Goal: Navigation & Orientation: Find specific page/section

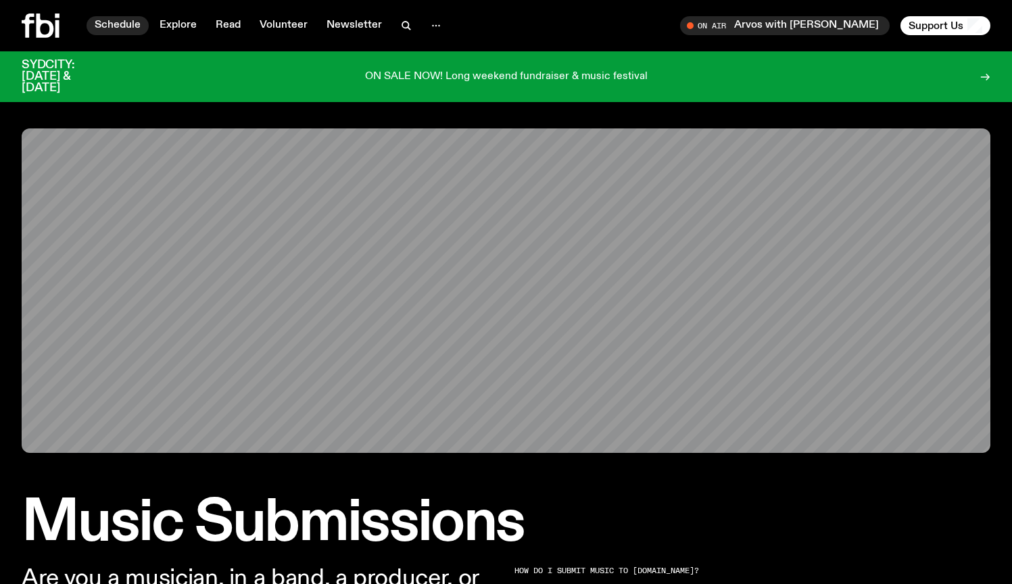
click at [112, 29] on link "Schedule" at bounding box center [118, 25] width 62 height 19
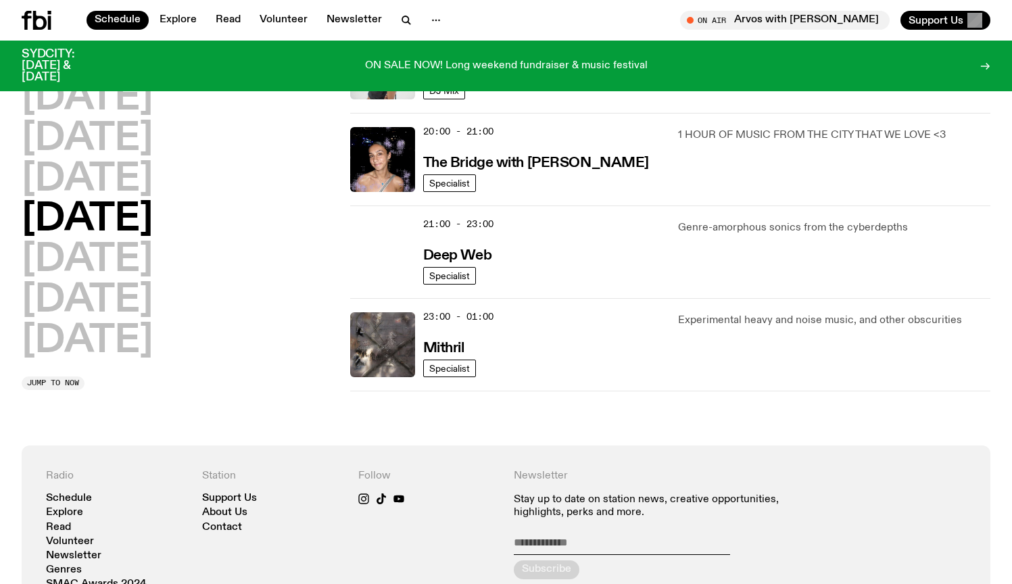
scroll to position [658, 0]
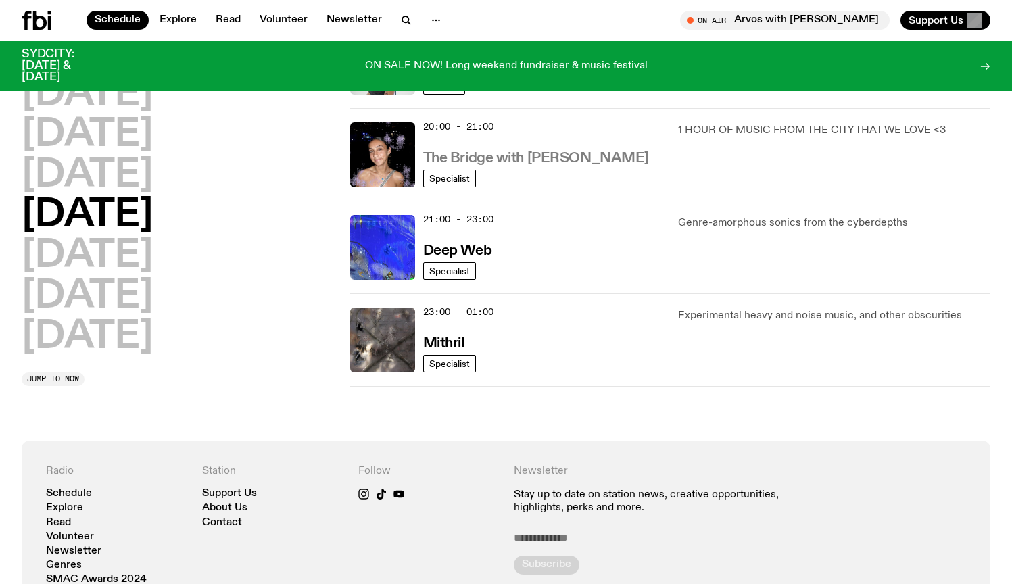
click at [559, 164] on h3 "The Bridge with [PERSON_NAME]" at bounding box center [536, 158] width 226 height 14
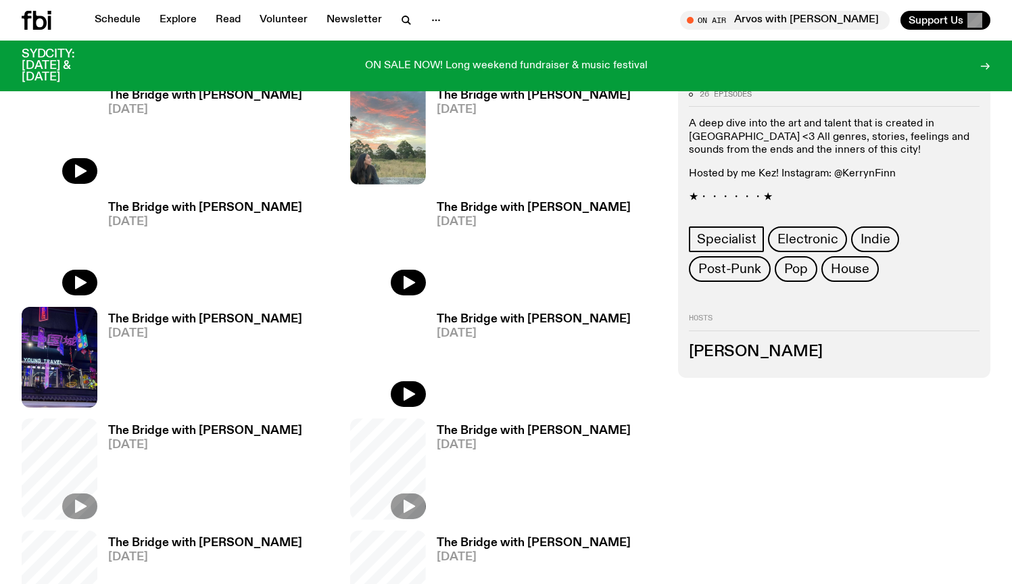
scroll to position [681, 0]
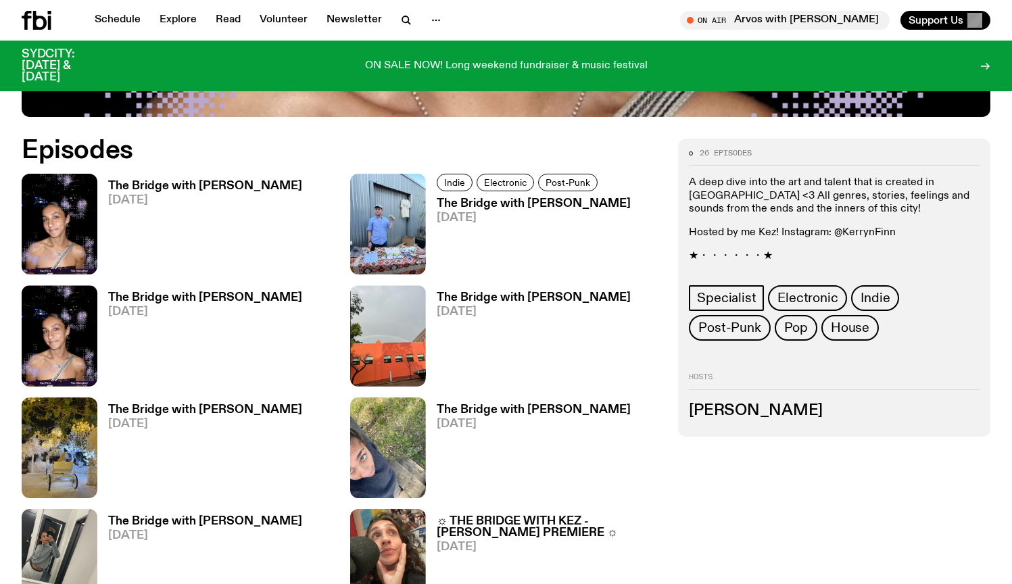
click at [940, 177] on p "A deep dive into the art and talent that is created in [GEOGRAPHIC_DATA] <3 All…" at bounding box center [834, 196] width 291 height 39
copy p "Eora"
click at [859, 177] on p "A deep dive into the art and talent that is created in [GEOGRAPHIC_DATA] <3 All…" at bounding box center [834, 196] width 291 height 39
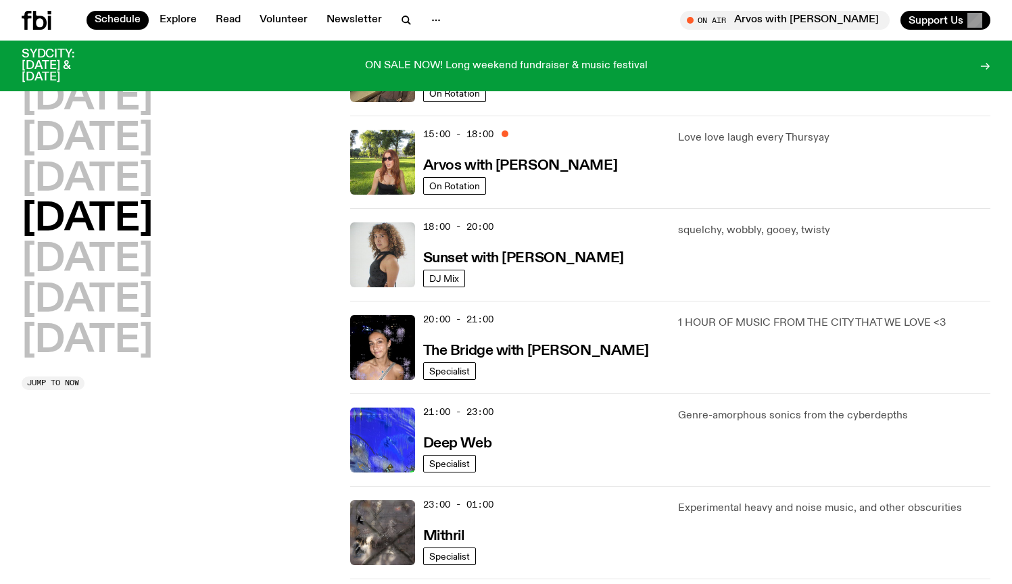
scroll to position [466, 0]
click at [532, 259] on h3 "Sunset with [PERSON_NAME]" at bounding box center [523, 258] width 201 height 14
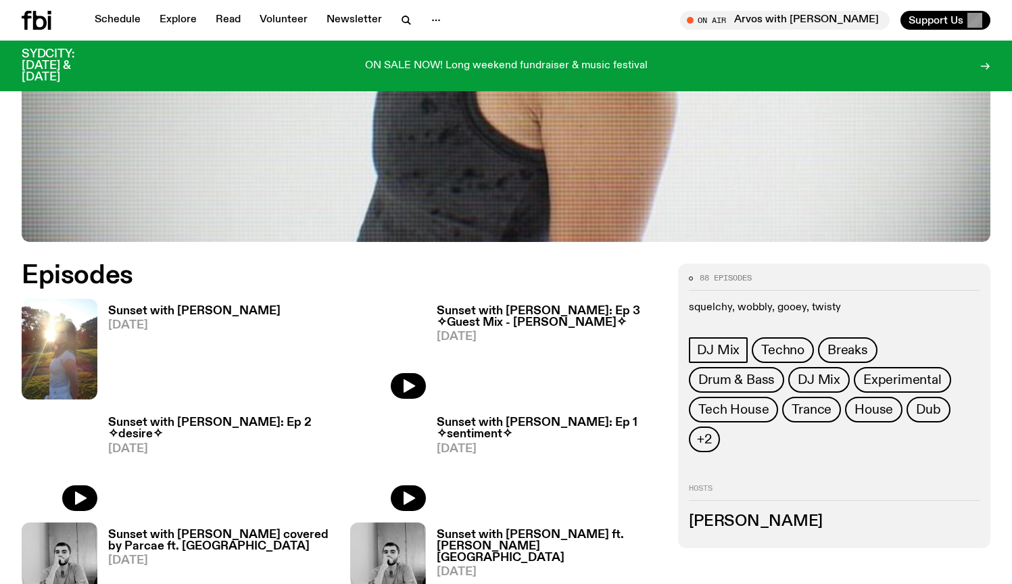
scroll to position [525, 0]
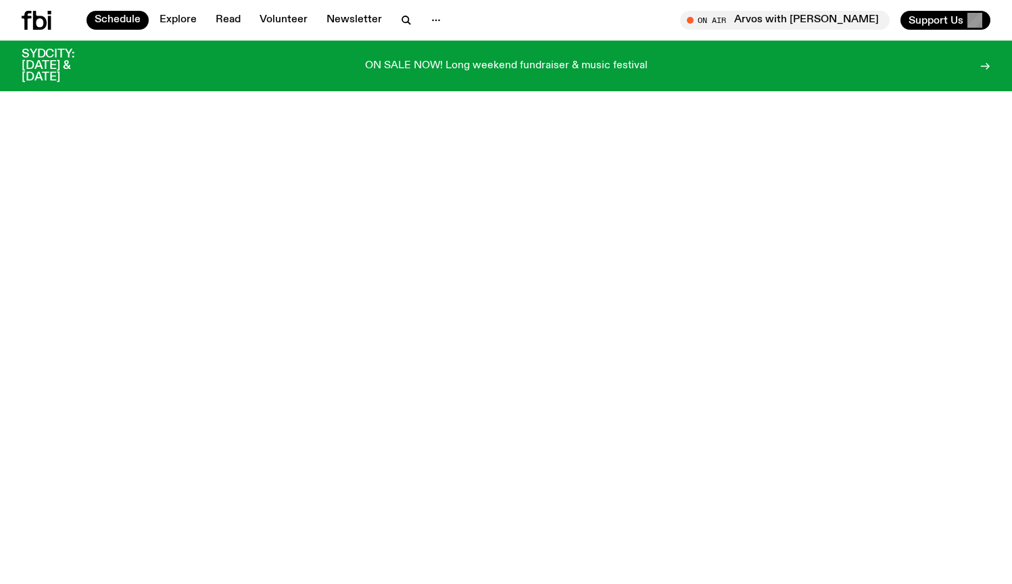
scroll to position [466, 0]
